Goal: Find specific page/section: Find specific page/section

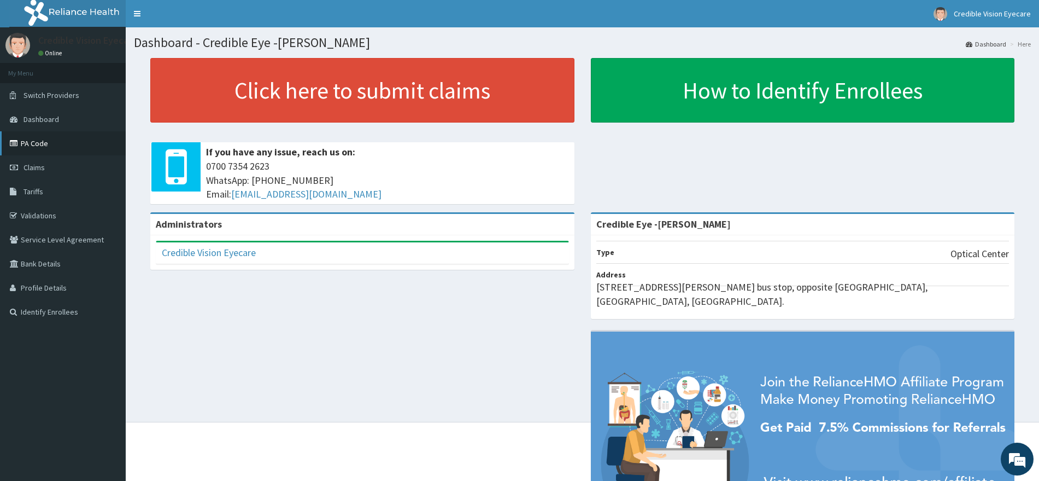
click at [29, 142] on link "PA Code" at bounding box center [63, 143] width 126 height 24
click at [66, 139] on link "PA Code" at bounding box center [63, 143] width 126 height 24
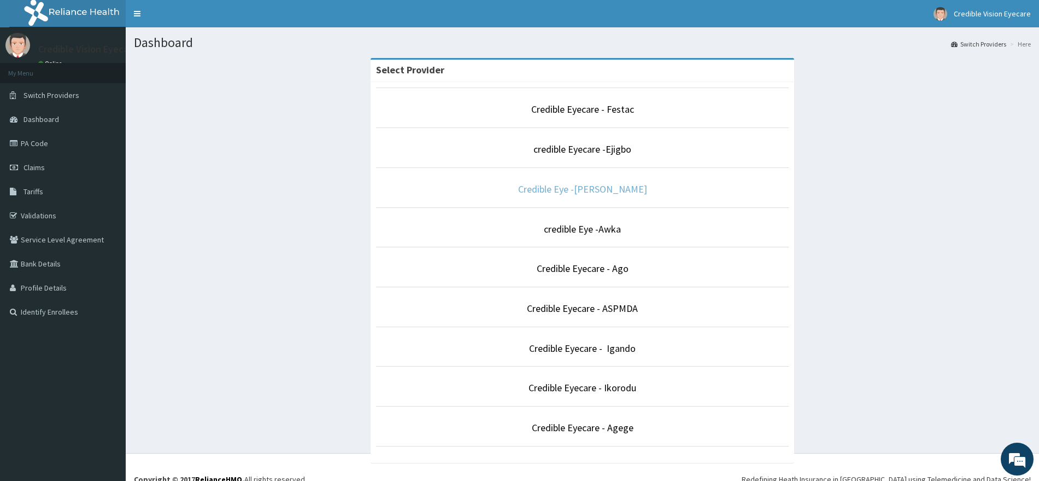
click at [609, 184] on link "Credible Eye -[PERSON_NAME]" at bounding box center [582, 189] width 129 height 13
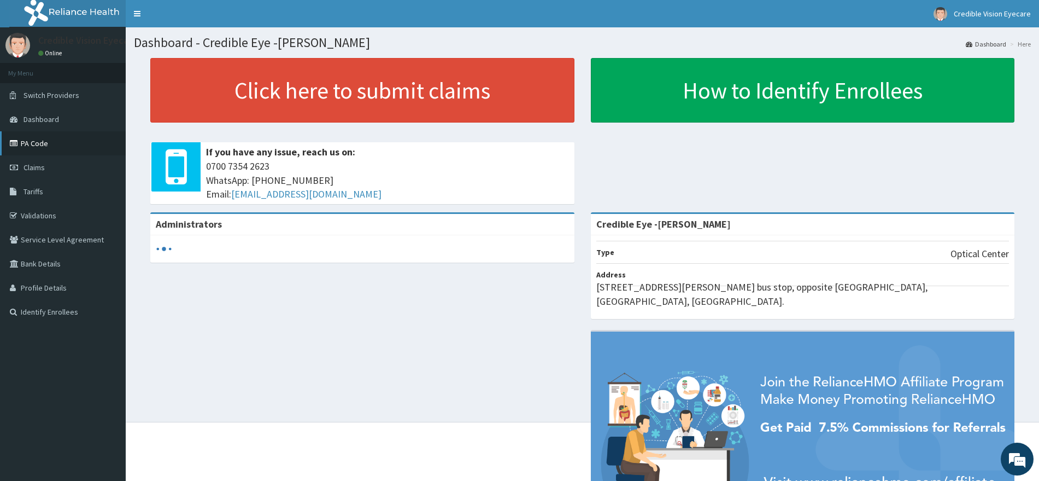
click at [68, 138] on link "PA Code" at bounding box center [63, 143] width 126 height 24
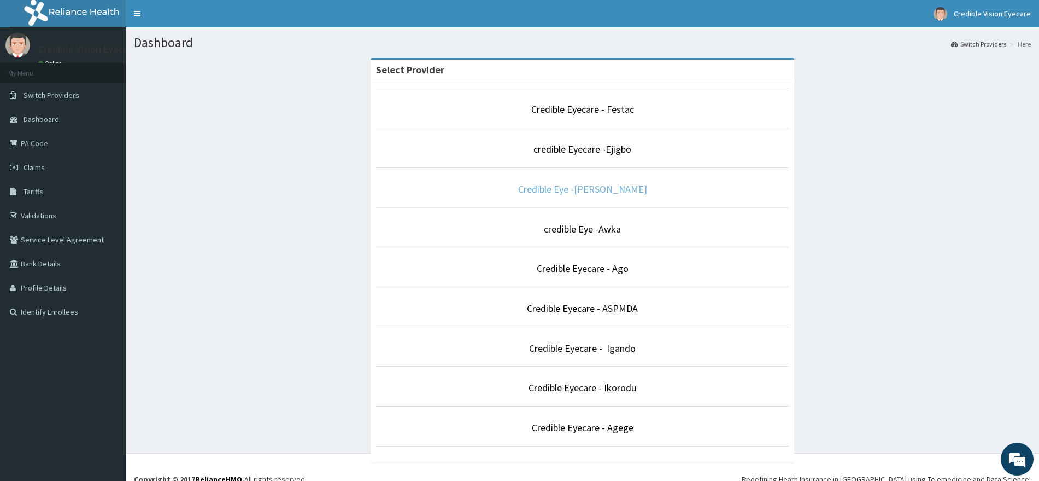
click at [566, 189] on link "Credible Eye -[PERSON_NAME]" at bounding box center [582, 189] width 129 height 13
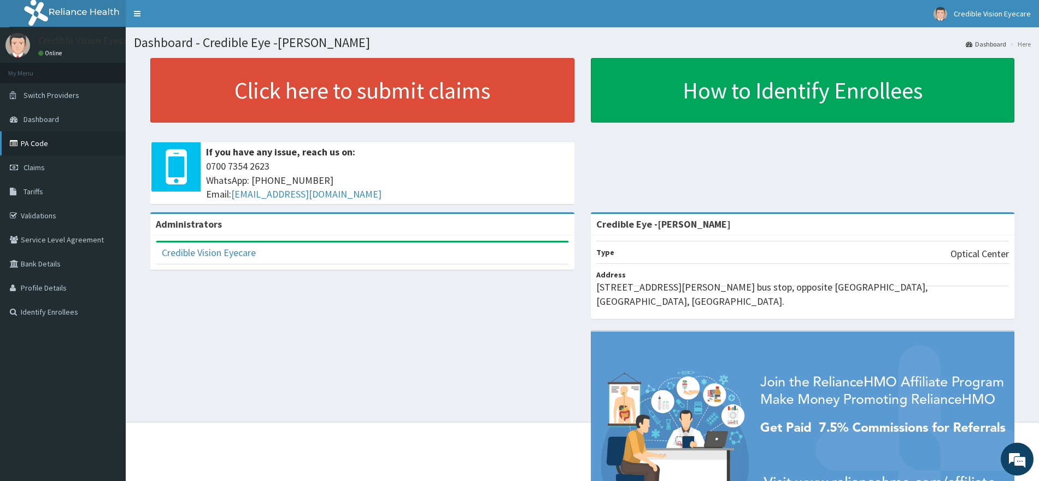
click at [33, 149] on link "PA Code" at bounding box center [63, 143] width 126 height 24
